Goal: Check status: Check status

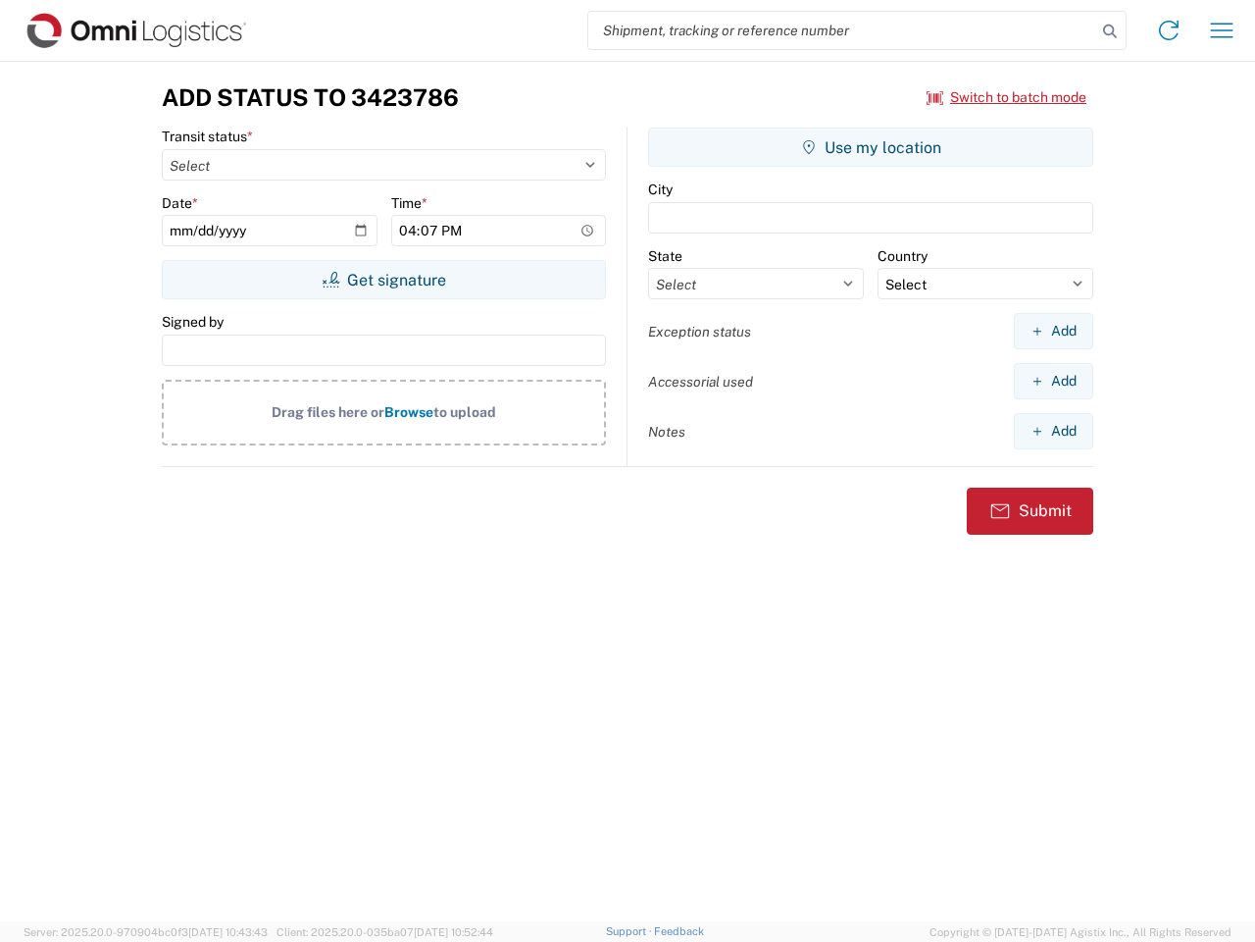
click at [843, 30] on input "search" at bounding box center [842, 30] width 508 height 37
click at [1110, 31] on icon at bounding box center [1110, 31] width 27 height 27
click at [1169, 30] on icon at bounding box center [1168, 30] width 31 height 31
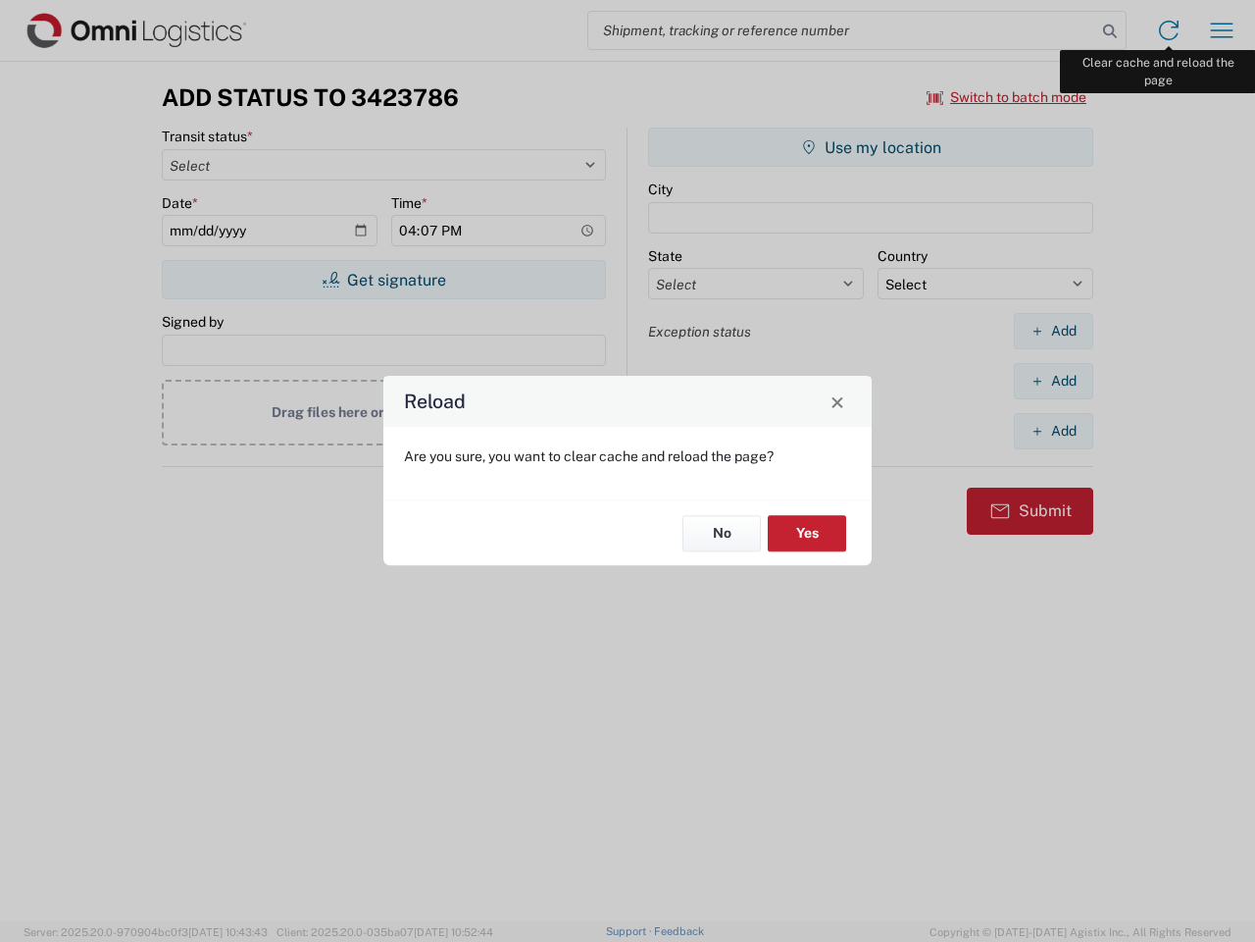
click at [1222, 30] on div "Reload Are you sure, you want to clear cache and reload the page? No Yes" at bounding box center [627, 471] width 1255 height 942
click at [1007, 97] on div "Reload Are you sure, you want to clear cache and reload the page? No Yes" at bounding box center [627, 471] width 1255 height 942
click at [383, 280] on div "Reload Are you sure, you want to clear cache and reload the page? No Yes" at bounding box center [627, 471] width 1255 height 942
click at [871, 147] on div "Reload Are you sure, you want to clear cache and reload the page? No Yes" at bounding box center [627, 471] width 1255 height 942
click at [1053, 331] on div "Reload Are you sure, you want to clear cache and reload the page? No Yes" at bounding box center [627, 471] width 1255 height 942
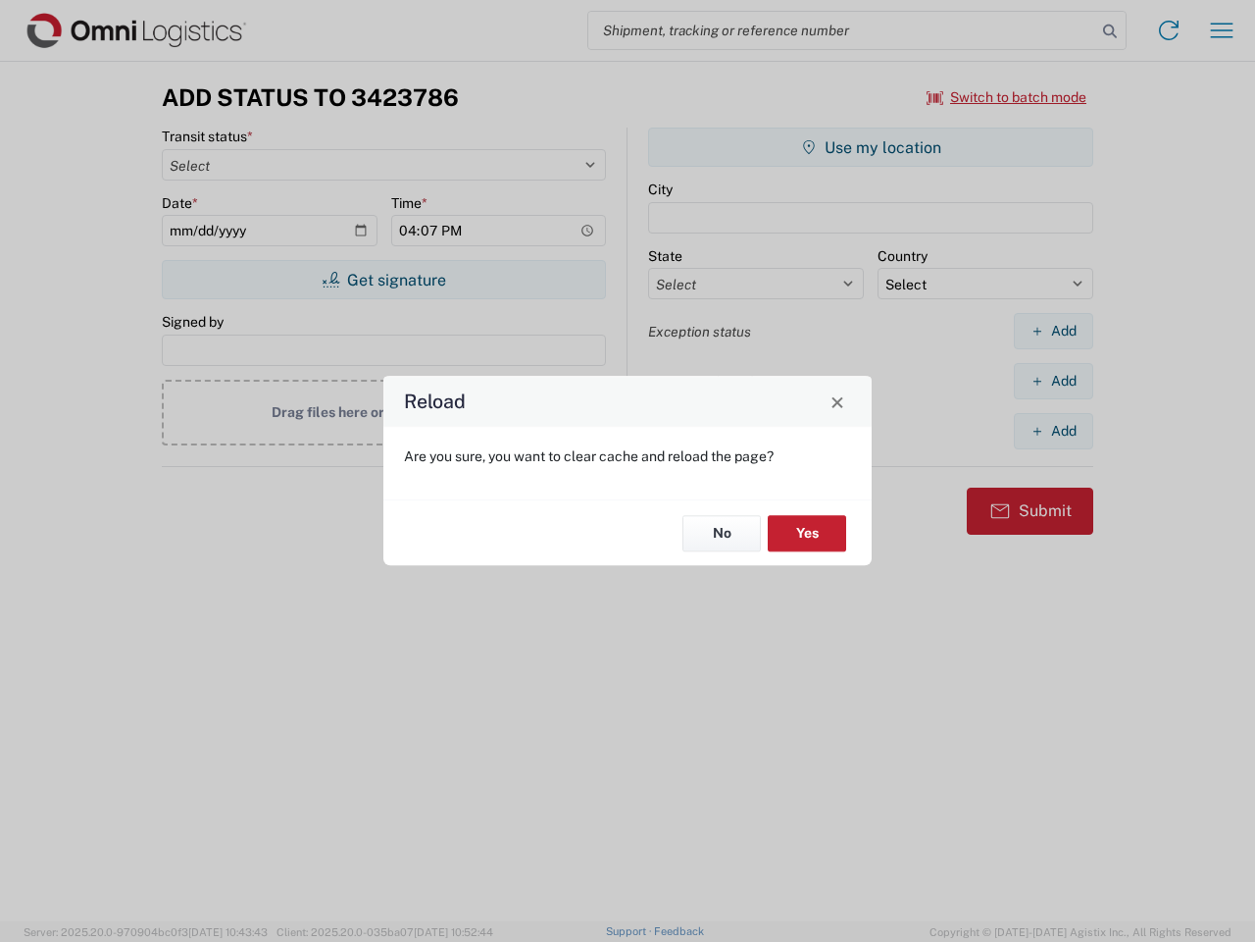
click at [1053, 381] on div "Reload Are you sure, you want to clear cache and reload the page? No Yes" at bounding box center [627, 471] width 1255 height 942
click at [1053, 431] on div "Reload Are you sure, you want to clear cache and reload the page? No Yes" at bounding box center [627, 471] width 1255 height 942
